Goal: Information Seeking & Learning: Learn about a topic

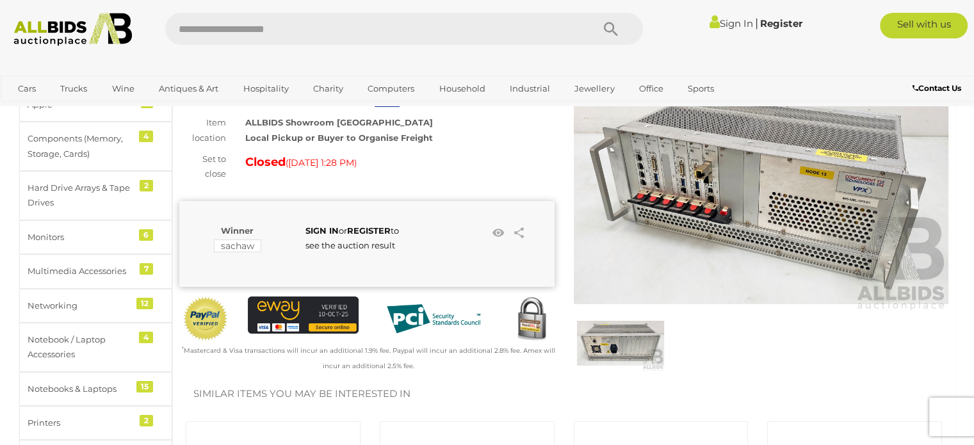
scroll to position [106, 0]
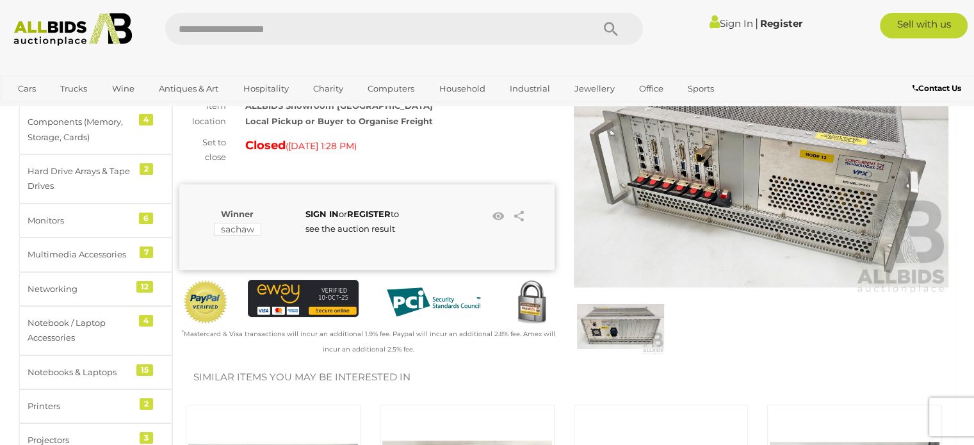
click at [643, 315] on img at bounding box center [620, 326] width 87 height 56
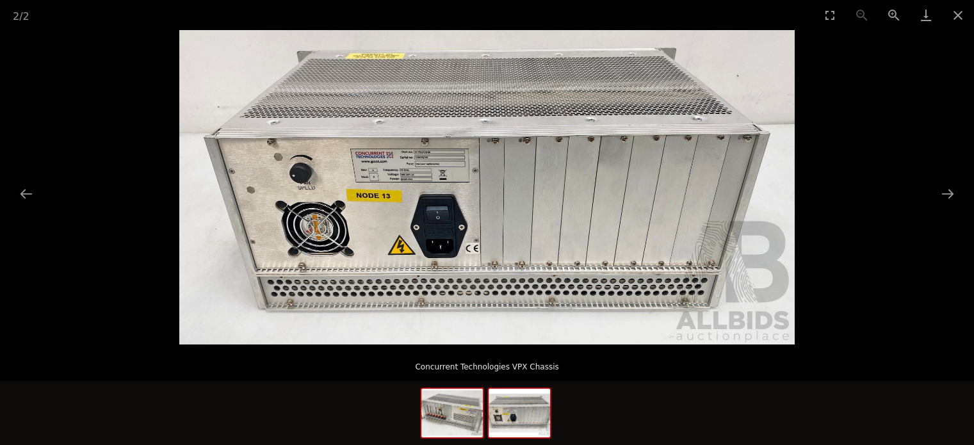
click at [460, 415] on img at bounding box center [451, 413] width 61 height 49
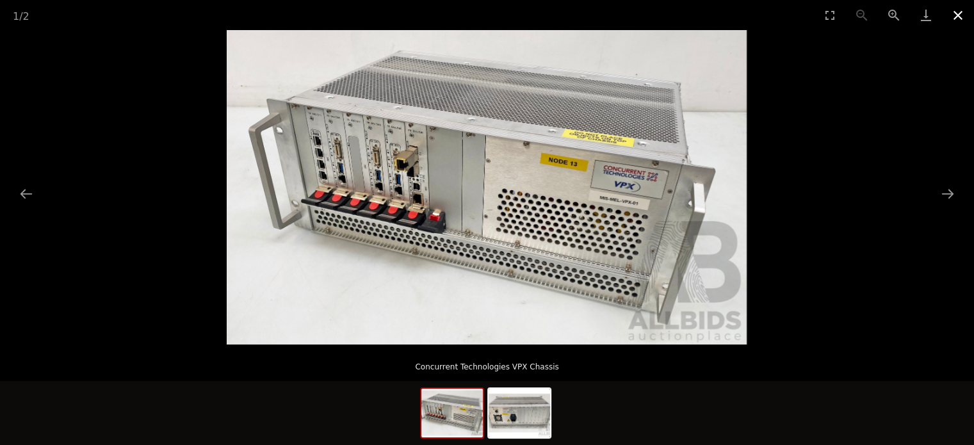
click at [967, 13] on button "Close gallery" at bounding box center [958, 15] width 32 height 30
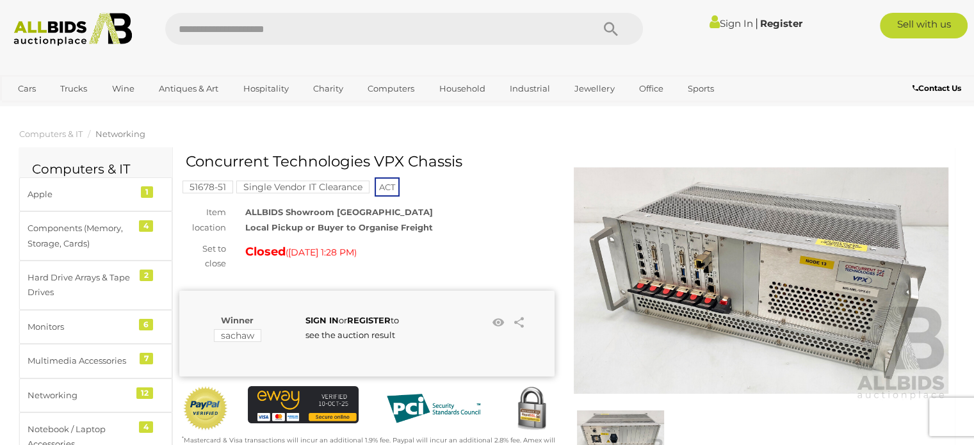
drag, startPoint x: 367, startPoint y: 158, endPoint x: 186, endPoint y: 159, distance: 181.2
click at [186, 159] on h1 "Concurrent Technologies VPX Chassis" at bounding box center [369, 162] width 366 height 16
drag, startPoint x: 367, startPoint y: 163, endPoint x: 213, endPoint y: 152, distance: 154.1
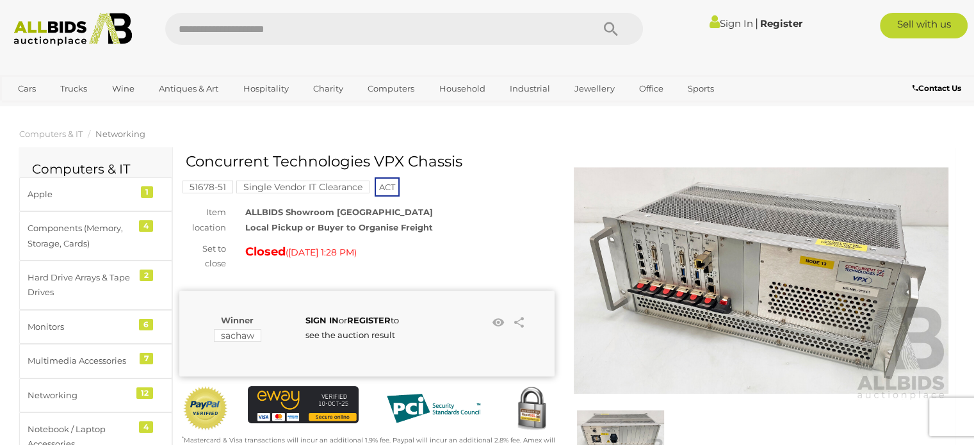
copy h1 "Concurrent Technologies"
click at [228, 36] on input "text" at bounding box center [372, 29] width 414 height 32
paste input "**********"
type input "**********"
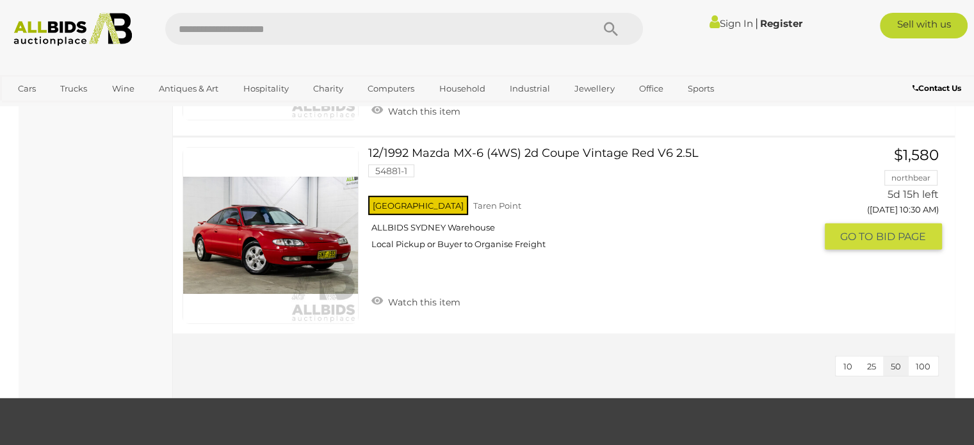
scroll to position [3735, 0]
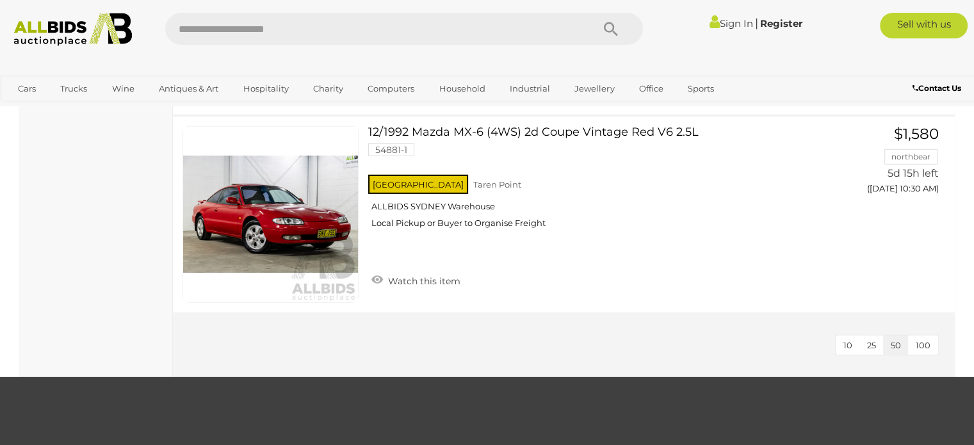
click at [926, 340] on span "100" at bounding box center [923, 345] width 15 height 10
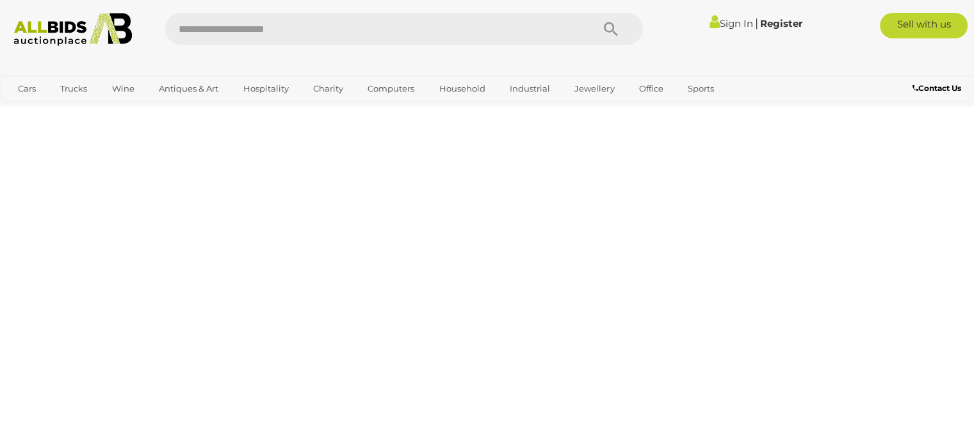
scroll to position [0, 0]
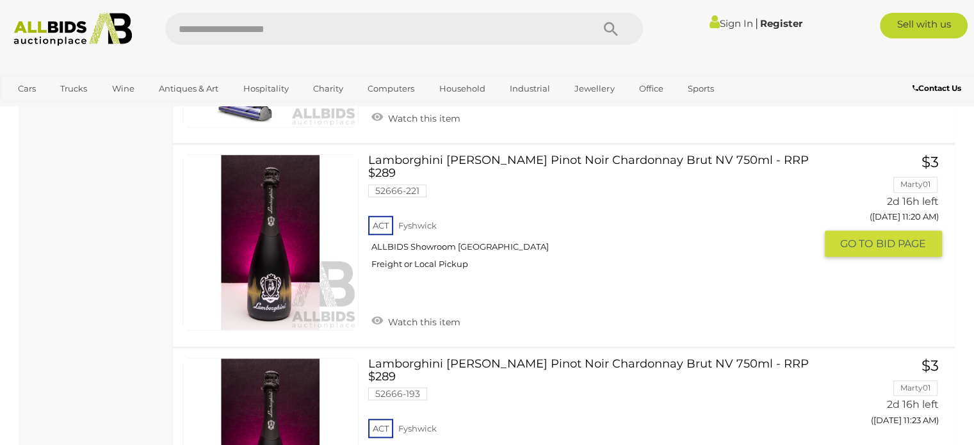
scroll to position [1067, 0]
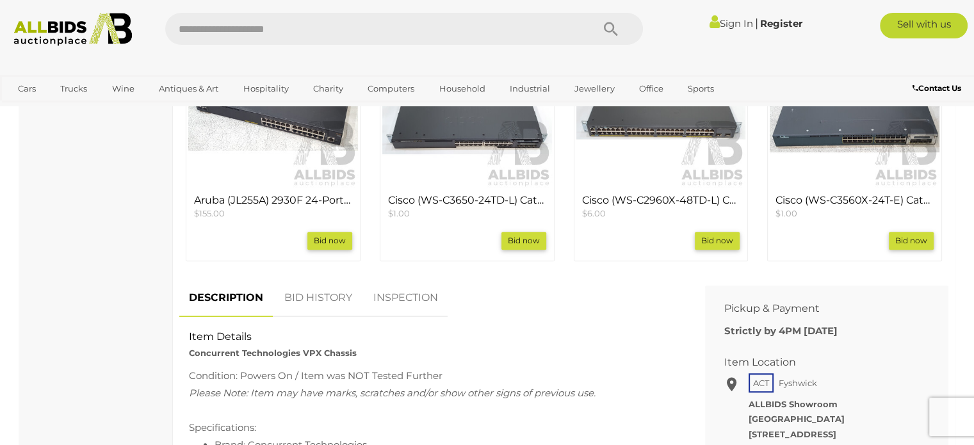
scroll to position [533, 0]
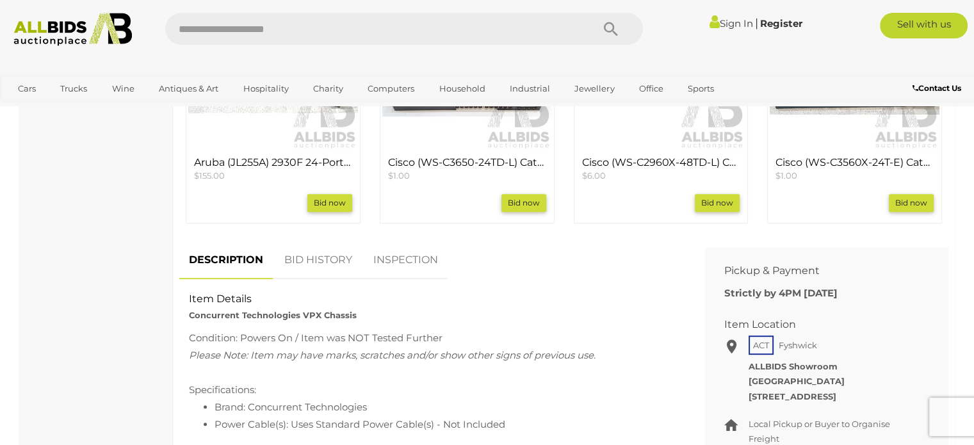
click at [323, 255] on link "BID HISTORY" at bounding box center [318, 260] width 87 height 38
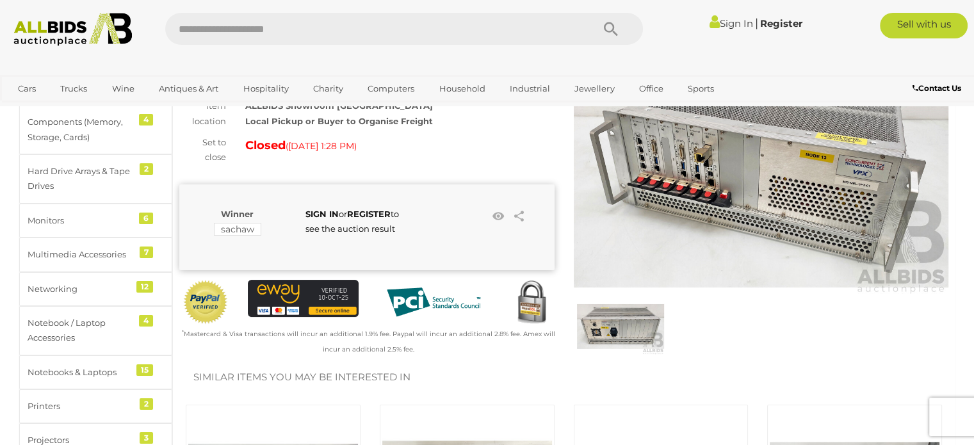
scroll to position [0, 0]
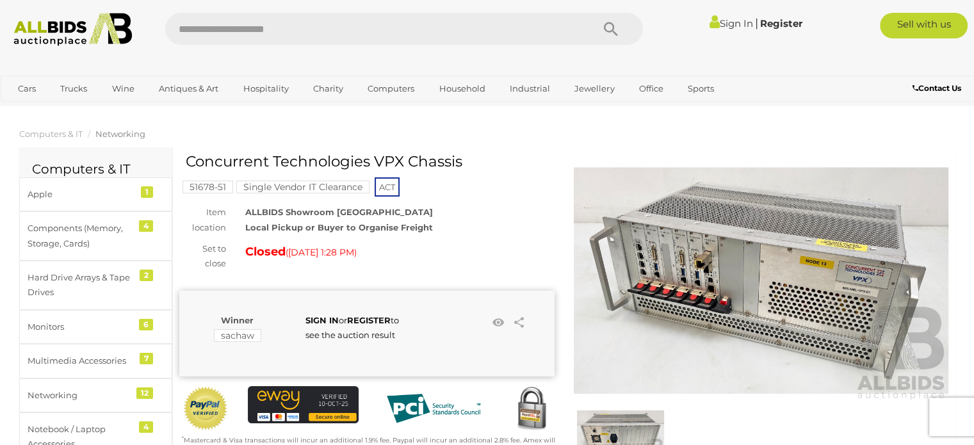
click at [260, 189] on mark "Single Vendor IT Clearance" at bounding box center [302, 187] width 133 height 13
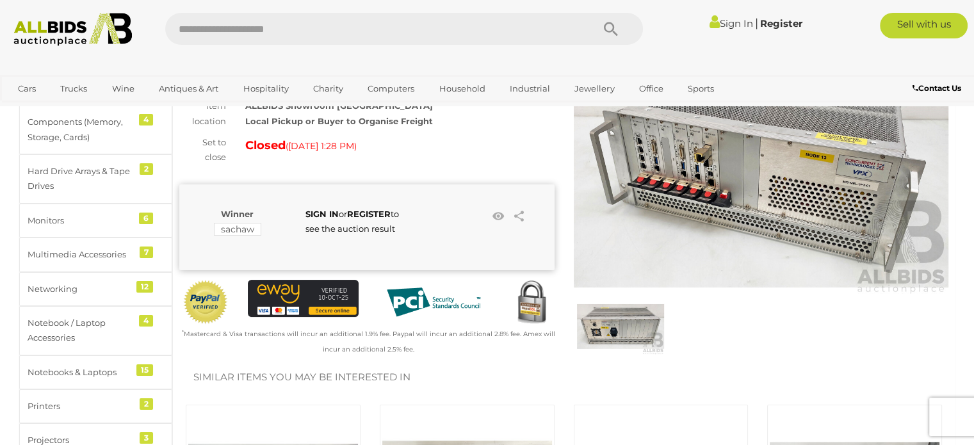
scroll to position [213, 0]
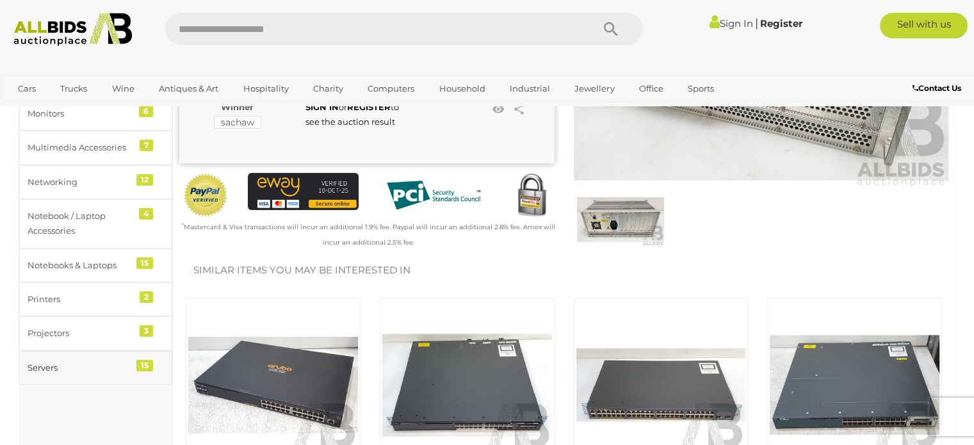
click at [63, 361] on div "Servers" at bounding box center [81, 368] width 106 height 15
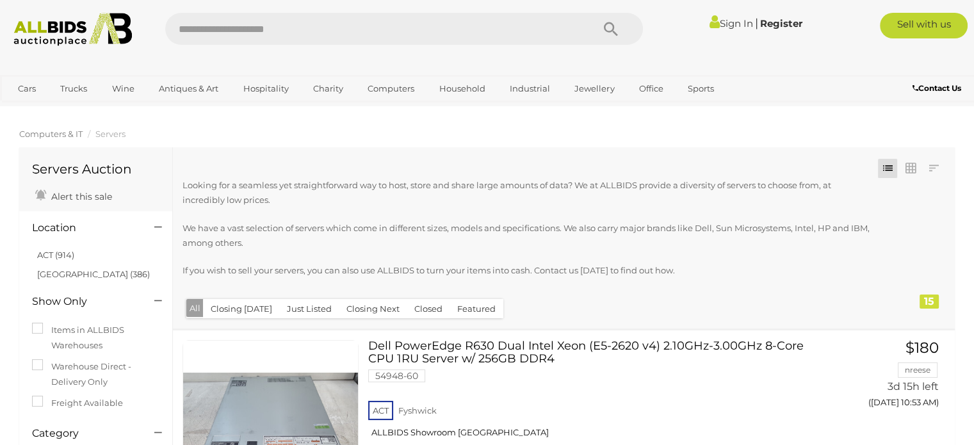
click at [43, 129] on span "Computers & IT" at bounding box center [50, 134] width 63 height 10
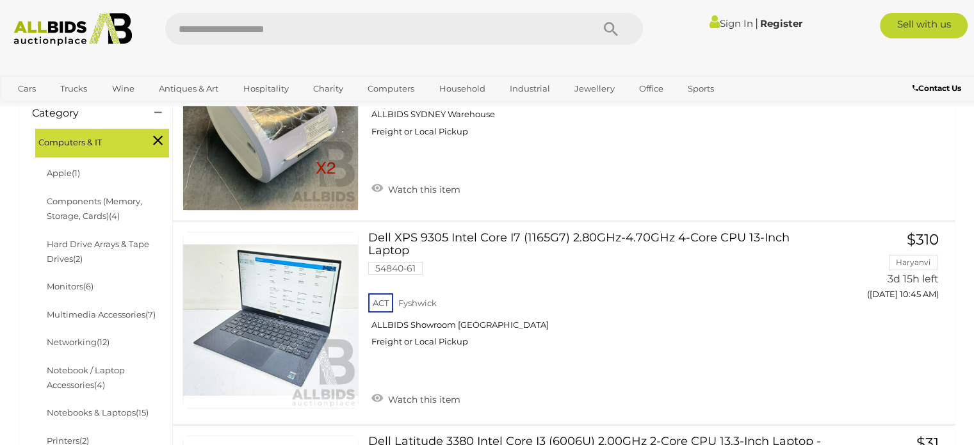
scroll to position [426, 0]
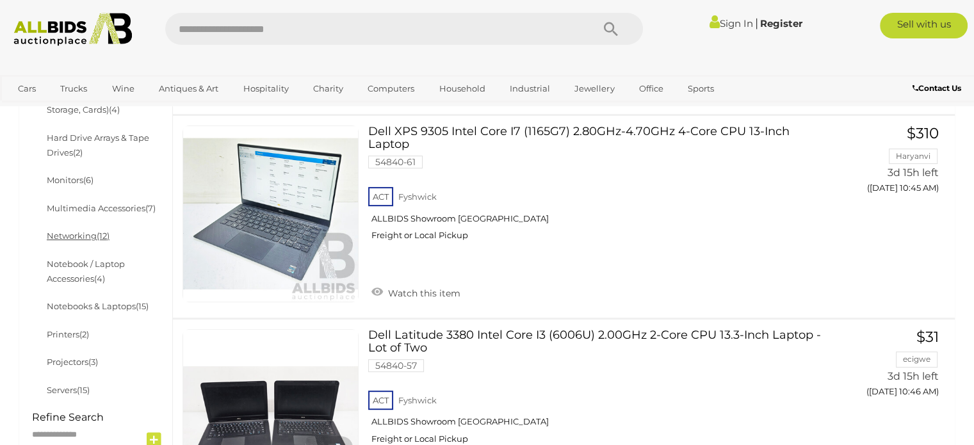
click at [70, 238] on link "Networking (12)" at bounding box center [78, 236] width 63 height 10
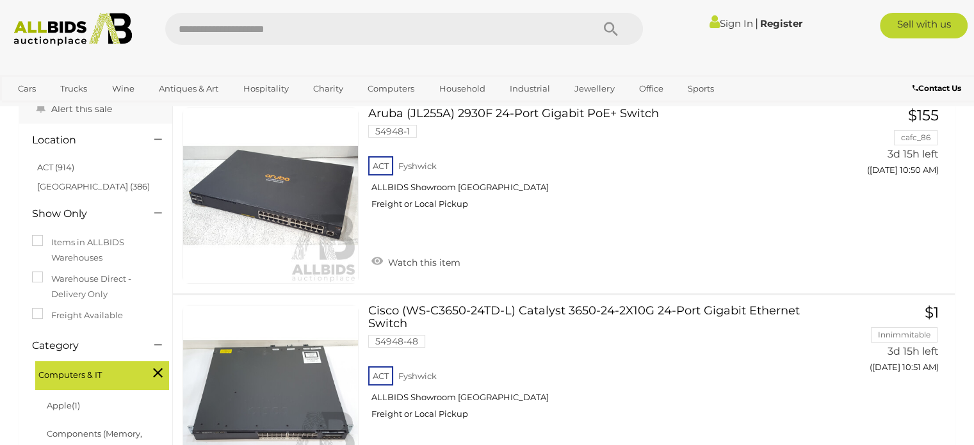
scroll to position [106, 0]
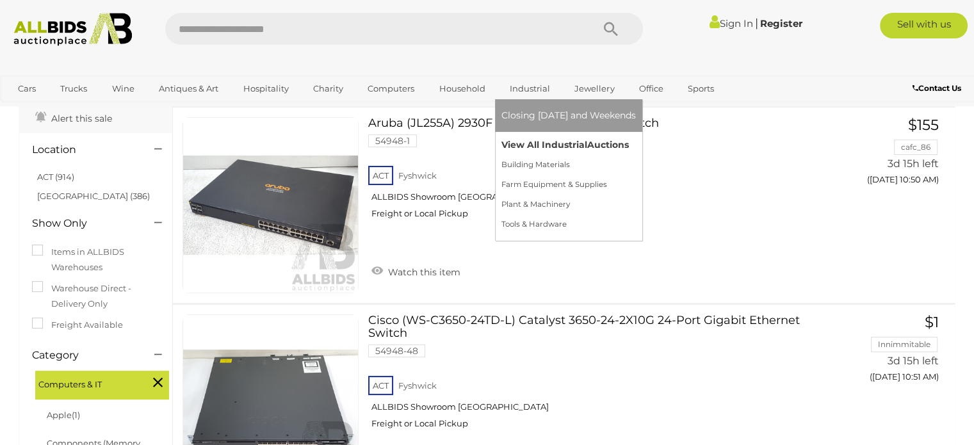
click at [540, 142] on link "View All Industrial Auctions" at bounding box center [568, 145] width 134 height 20
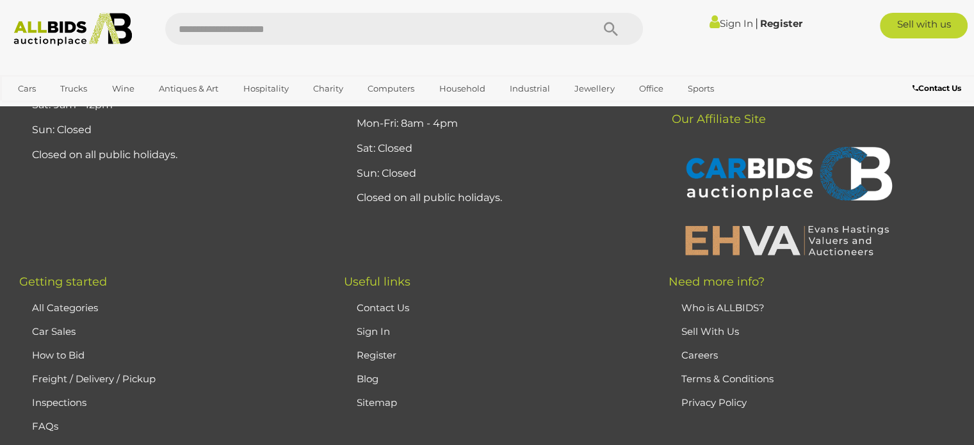
scroll to position [19850, 0]
